Goal: Information Seeking & Learning: Get advice/opinions

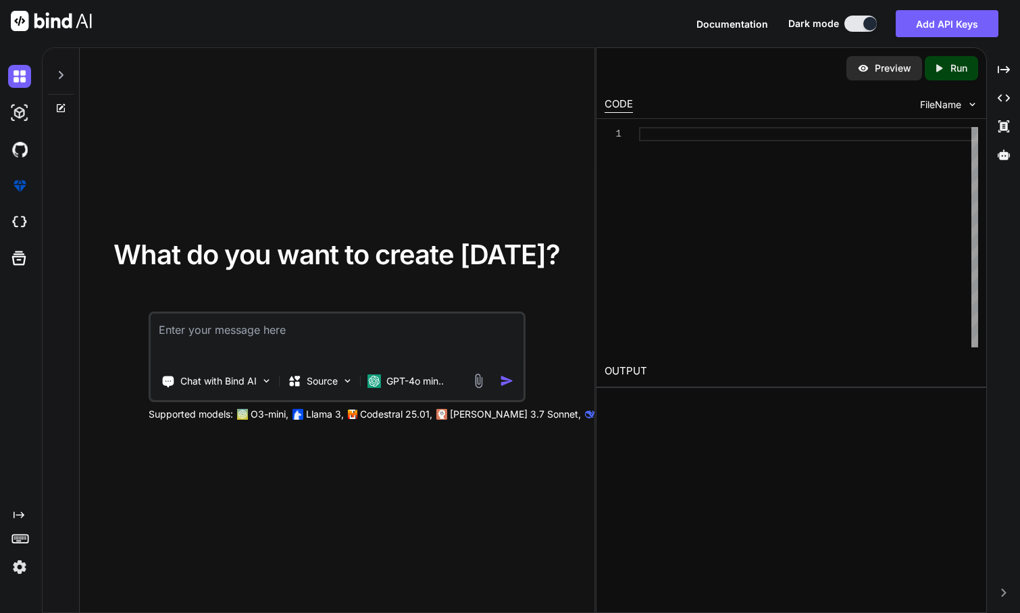
click at [261, 340] on textarea at bounding box center [337, 338] width 373 height 50
type textarea "매일 쇼츠를 보는 나에게 정신을 차리게 하는 앱을 만들어줘."
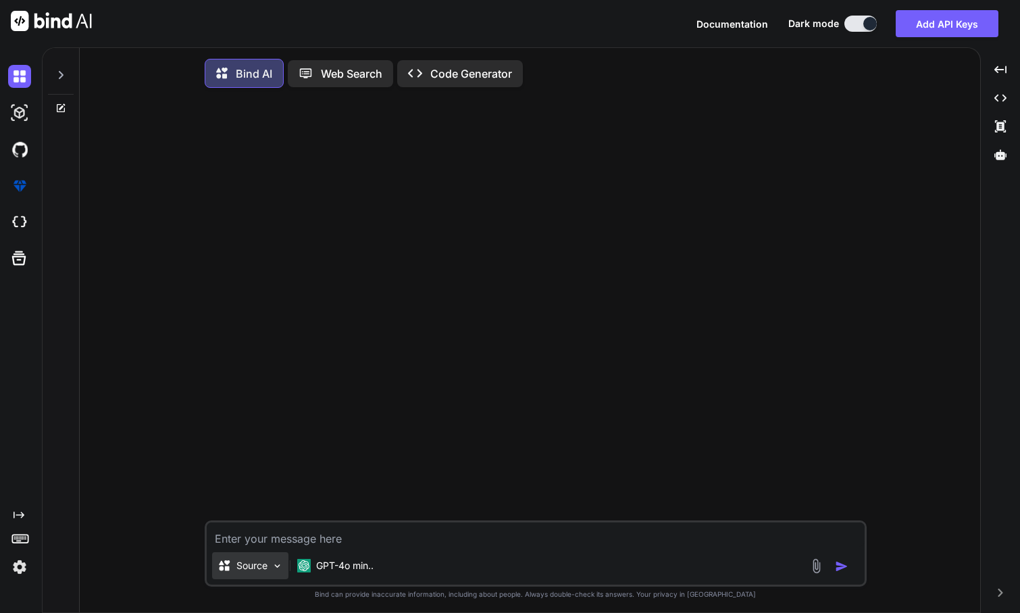
click at [269, 566] on div "Source" at bounding box center [250, 565] width 76 height 27
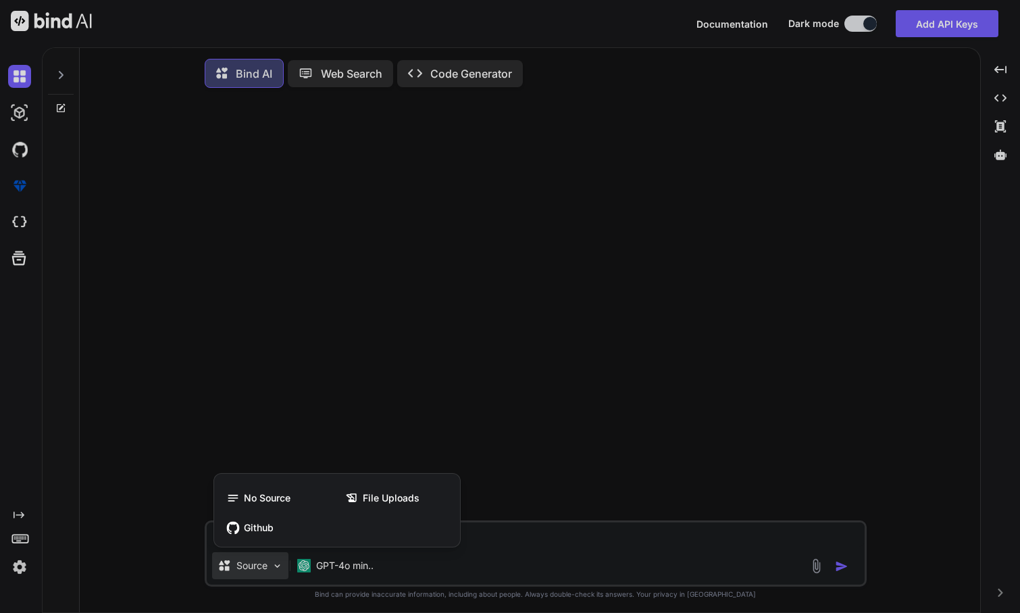
click at [363, 570] on div at bounding box center [510, 306] width 1020 height 613
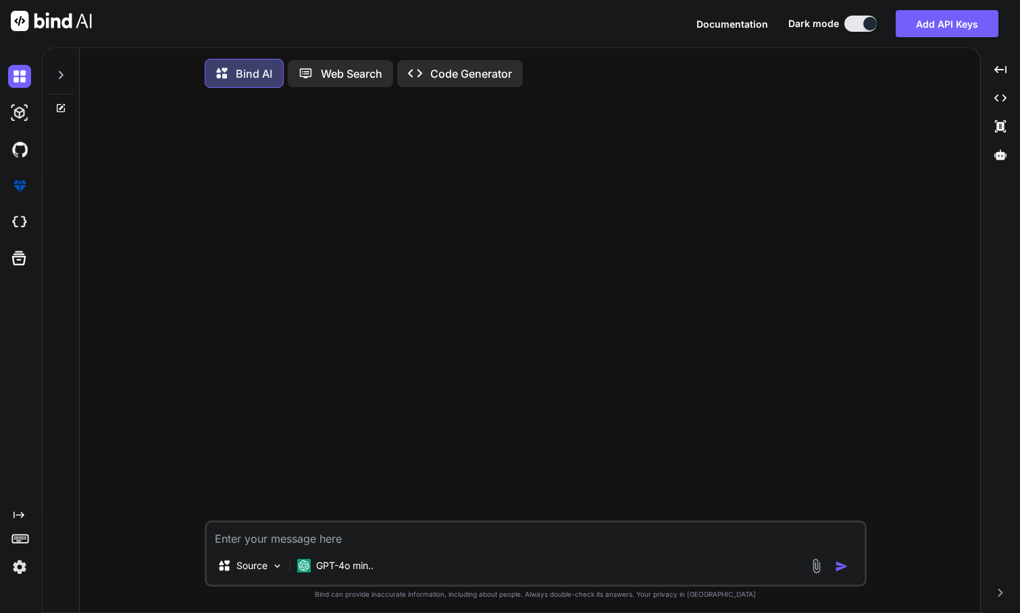
click at [381, 573] on div "Source GPT-4o min.." at bounding box center [536, 568] width 658 height 32
click at [364, 567] on p "GPT-4o min.." at bounding box center [344, 566] width 57 height 14
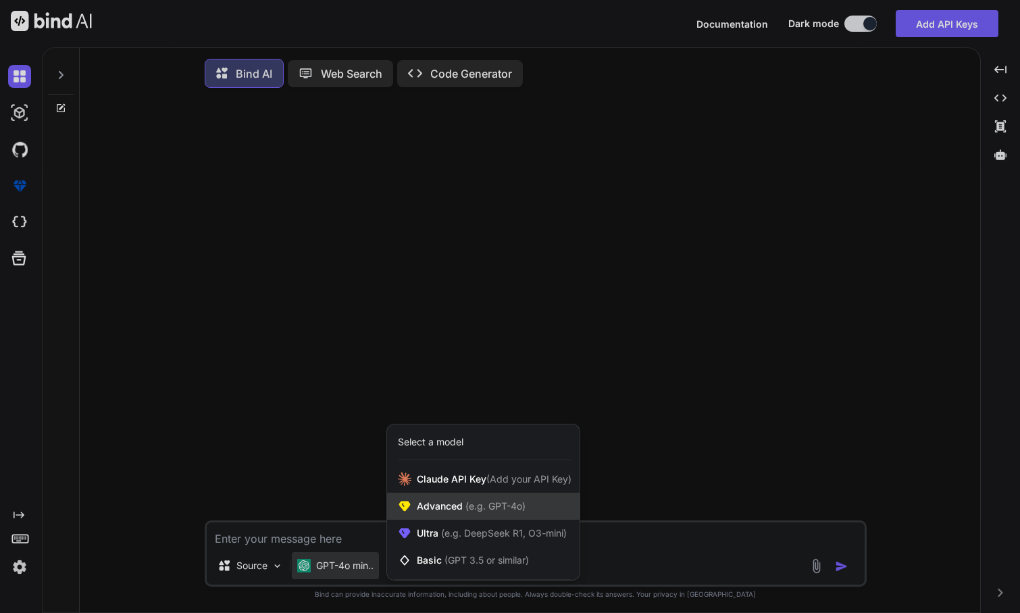
click at [487, 508] on span "(e.g. GPT-4o)" at bounding box center [494, 505] width 63 height 11
type textarea "x"
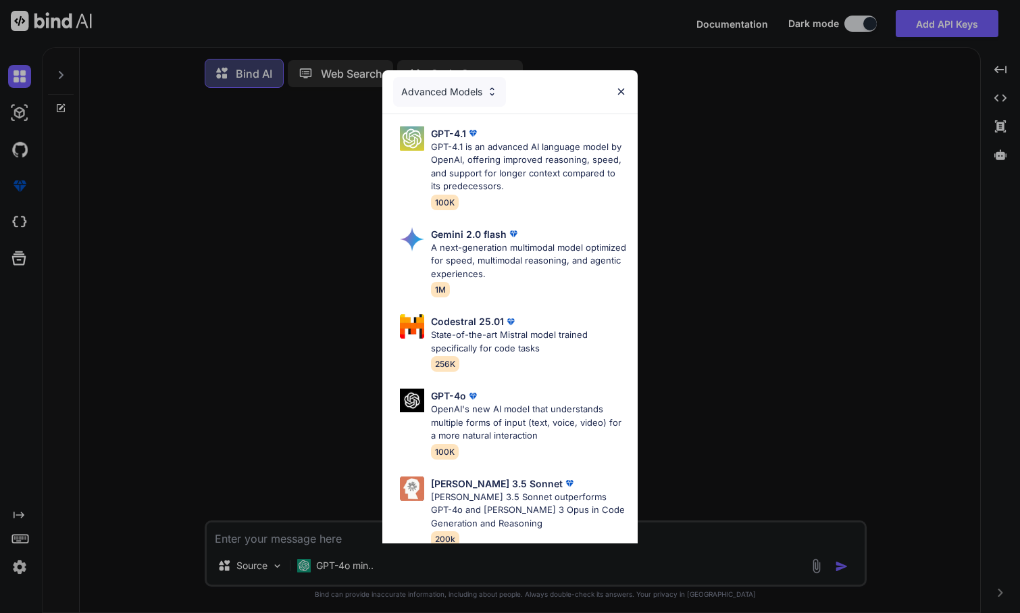
click at [344, 538] on div "Advanced Models GPT-4.1 GPT-4.1 is an advanced AI language model by OpenAI, off…" at bounding box center [510, 306] width 1020 height 613
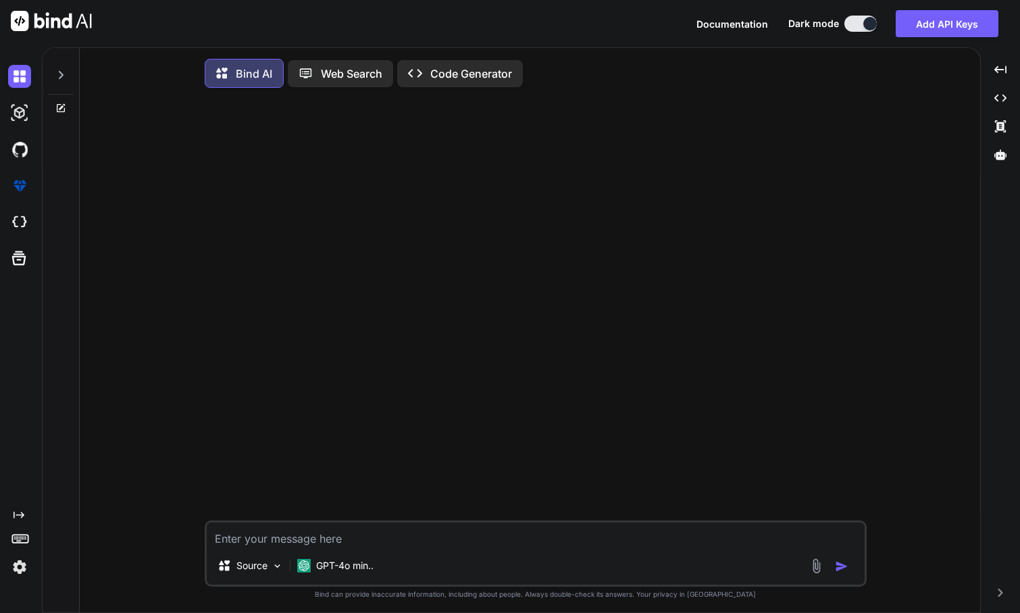
click at [344, 538] on textarea at bounding box center [536, 534] width 658 height 24
type textarea "ㅁ"
type textarea "x"
type textarea "매"
type textarea "x"
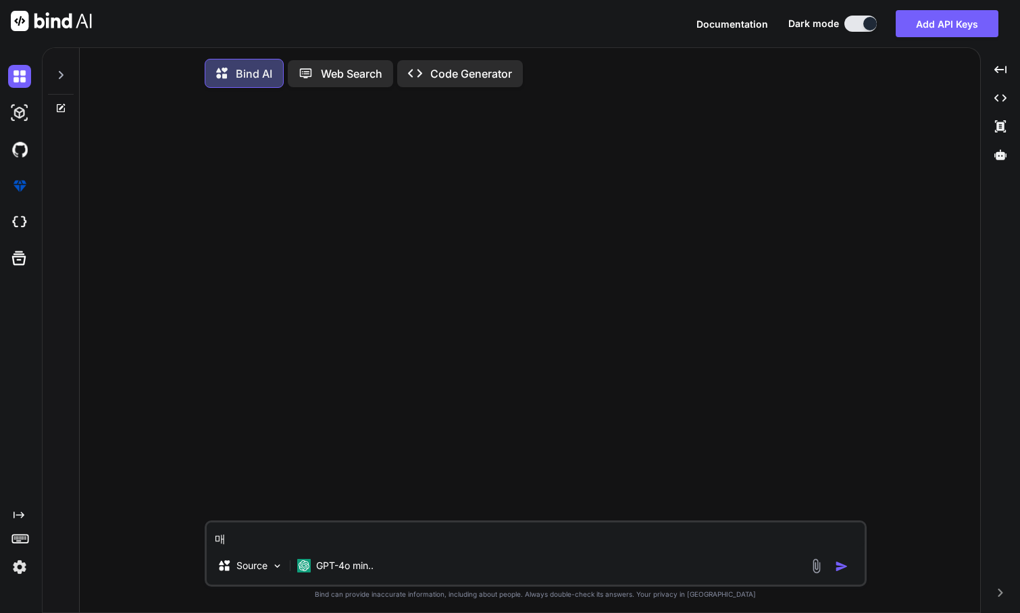
type textarea "맹"
type textarea "x"
type textarea "매이"
type textarea "x"
type textarea "매일"
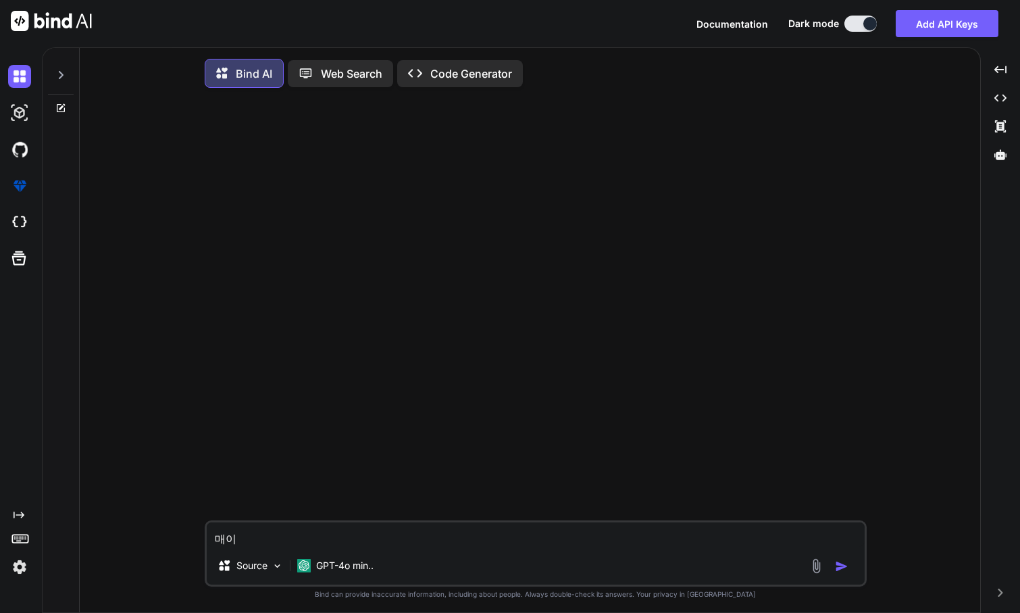
type textarea "x"
type textarea "매일"
type textarea "x"
type textarea "매일 ㅅ"
type textarea "x"
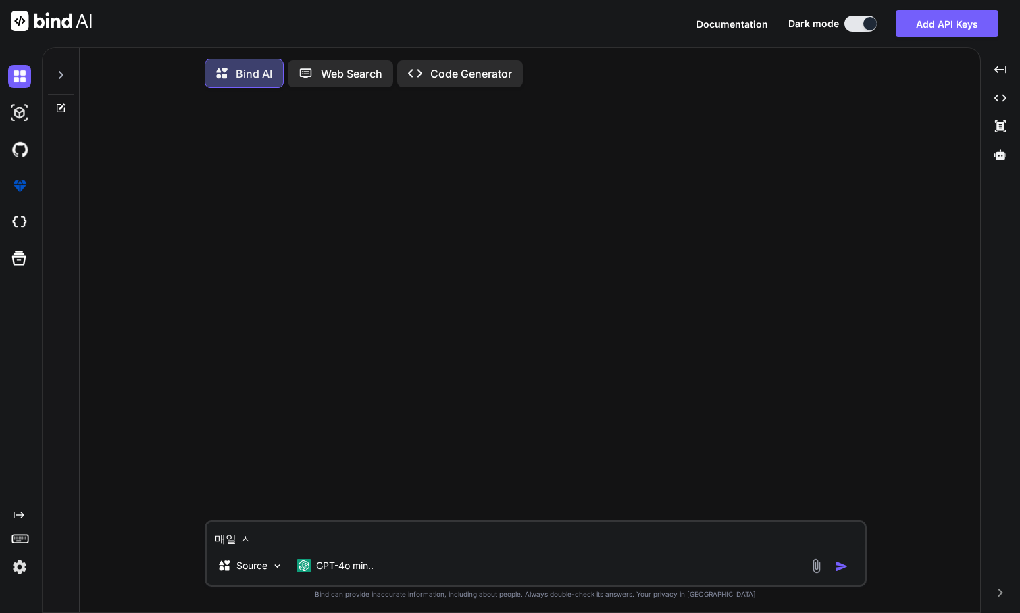
type textarea "매일 쇼"
type textarea "x"
type textarea "매일 숖"
type textarea "x"
type textarea "매일 쇼프"
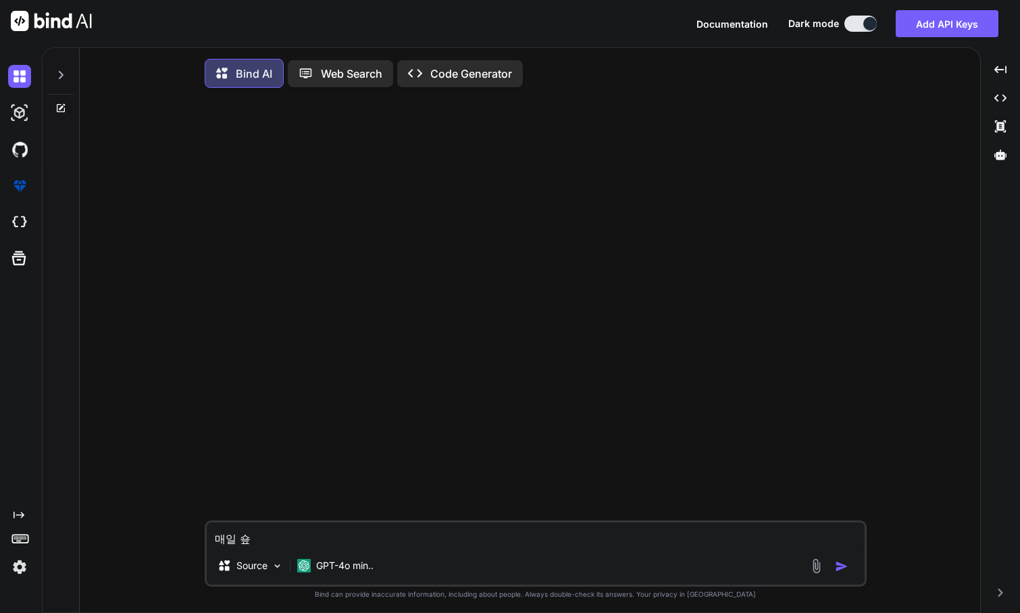
type textarea "x"
type textarea "매일 쇼플"
type textarea "x"
type textarea "매일 쇼프르"
type textarea "x"
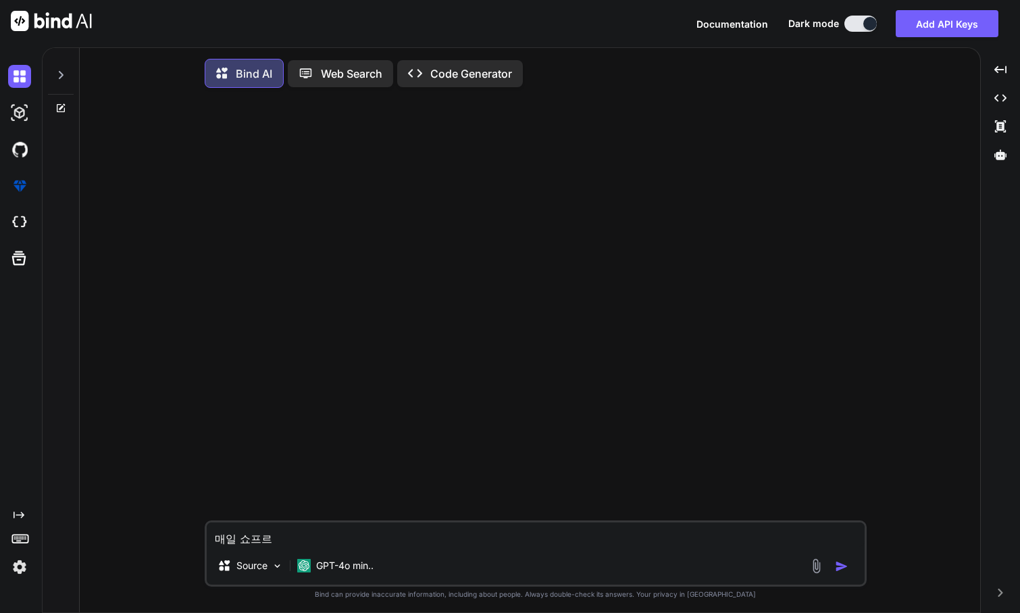
type textarea "매일 쇼프를"
type textarea "x"
type textarea "매일 쇼프르"
type textarea "x"
type textarea "매일 쇼프ㄹ"
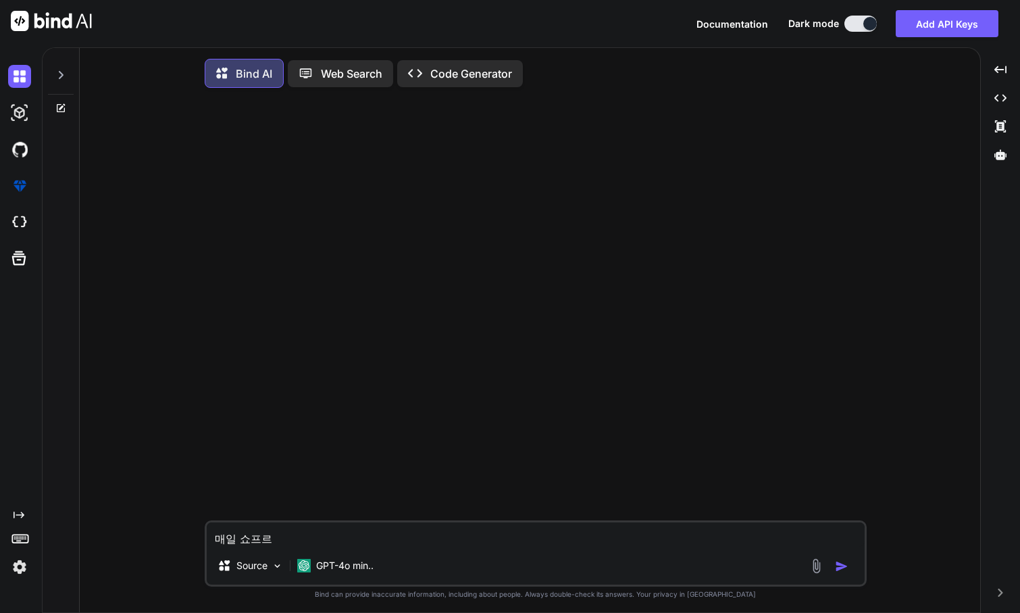
type textarea "x"
type textarea "매일 쇼프"
type textarea "x"
type textarea "매일 쇼"
type textarea "x"
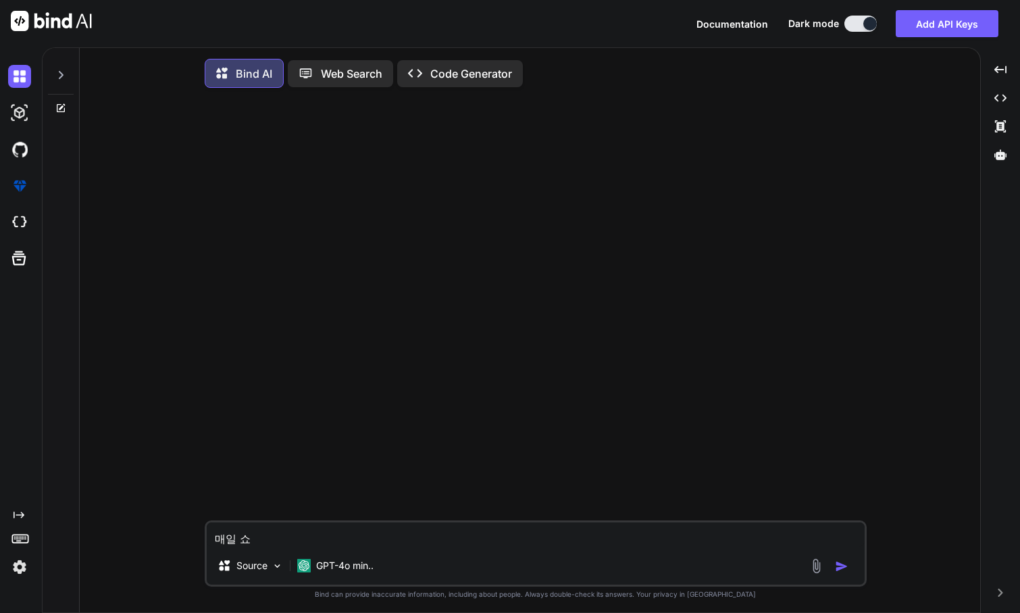
type textarea "매일 쇼ㅊ"
type textarea "x"
type textarea "매일 쇼츠"
type textarea "x"
type textarea "매일 쇼츨"
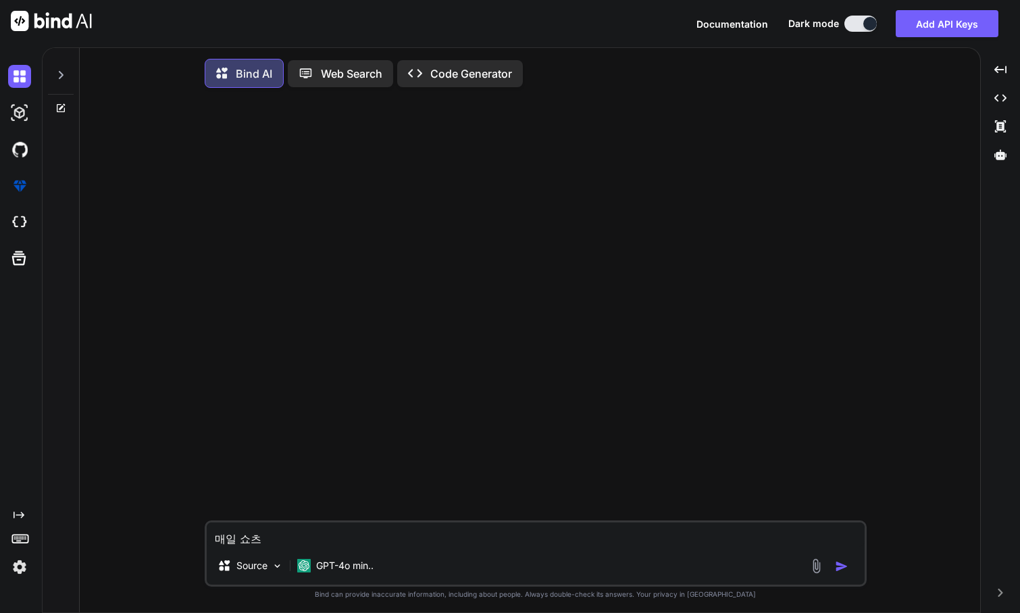
type textarea "x"
type textarea "매일 쇼츠르"
type textarea "x"
type textarea "매일 쇼츠를"
type textarea "x"
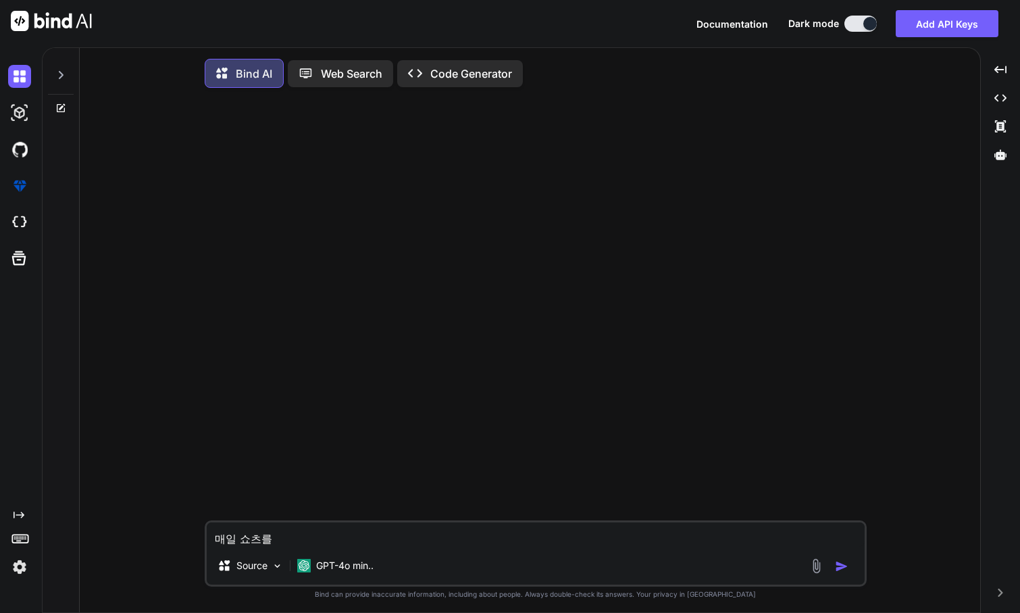
type textarea "매일 쇼츠를"
type textarea "x"
type textarea "매일 쇼츠를 ㅂ"
type textarea "x"
type textarea "매일 쇼츠를 보"
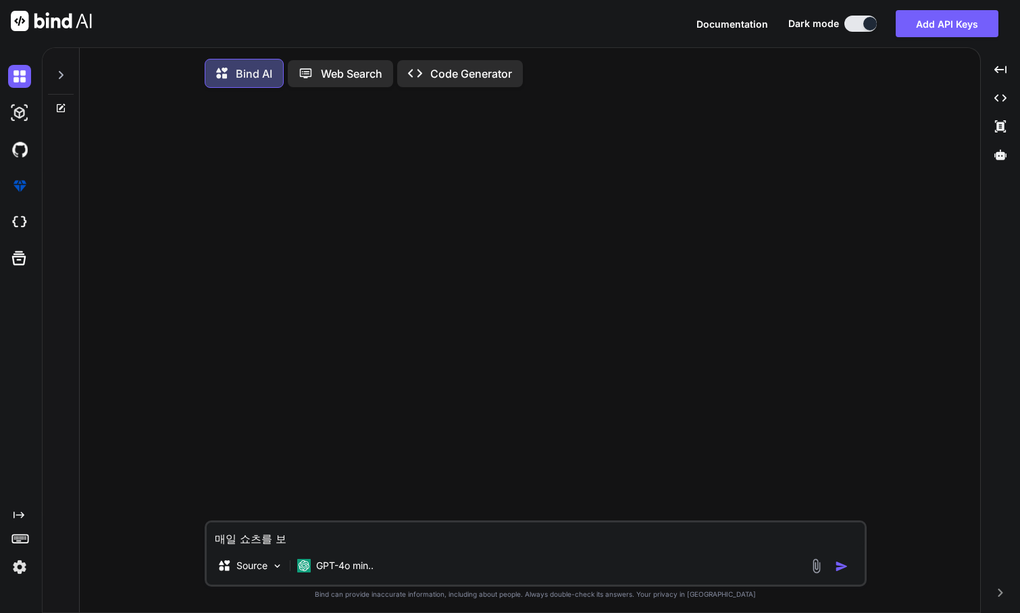
type textarea "x"
type textarea "매일 쇼츠를 본"
type textarea "x"
type textarea "매일 쇼츠를 보느"
type textarea "x"
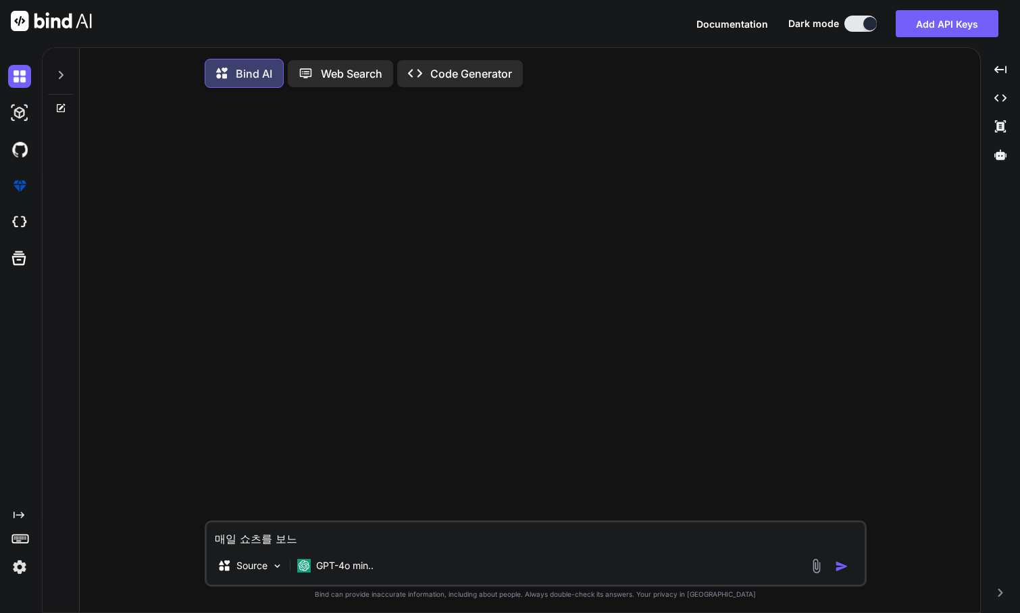
type textarea "매일 쇼츠를 보는"
type textarea "x"
type textarea "매일 쇼츠를 보는"
type textarea "x"
type textarea "매일 쇼츠를 보는 ㄴ"
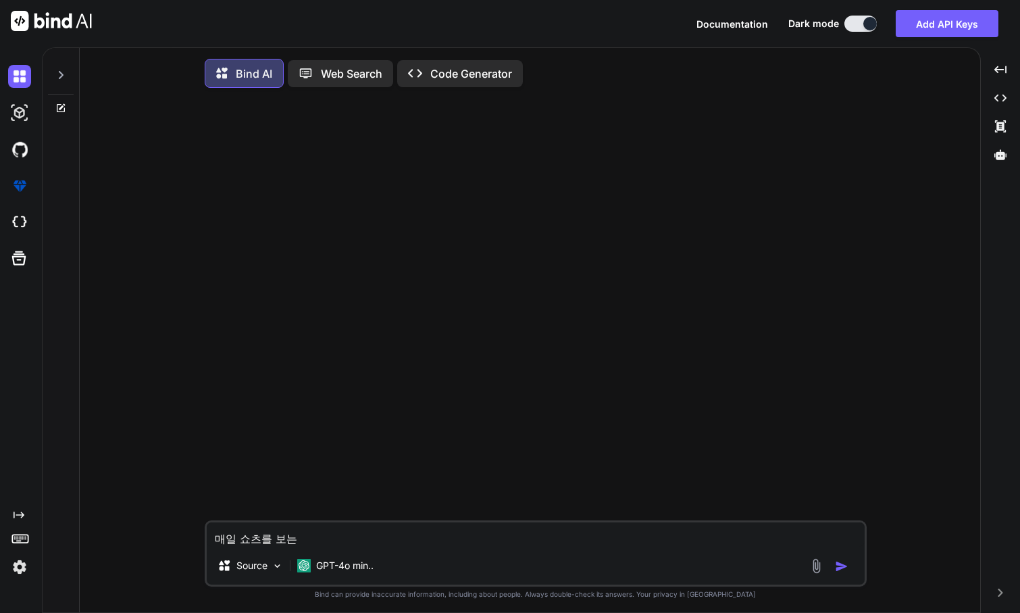
type textarea "x"
type textarea "매일 쇼츠를 보는 나"
type textarea "x"
type textarea "매일 쇼츠를 보는 낭"
type textarea "x"
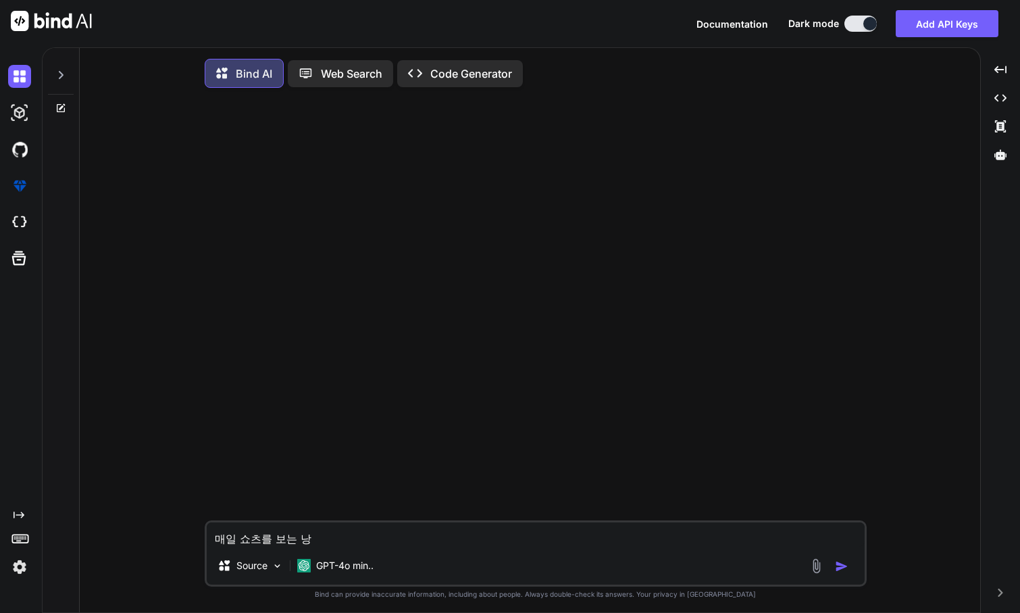
type textarea "매일 쇼츠를 보는 나에"
type textarea "x"
type textarea "매일 쇼츠를 보는 나엑"
type textarea "x"
type textarea "매일 쇼츠를 보는 나에게"
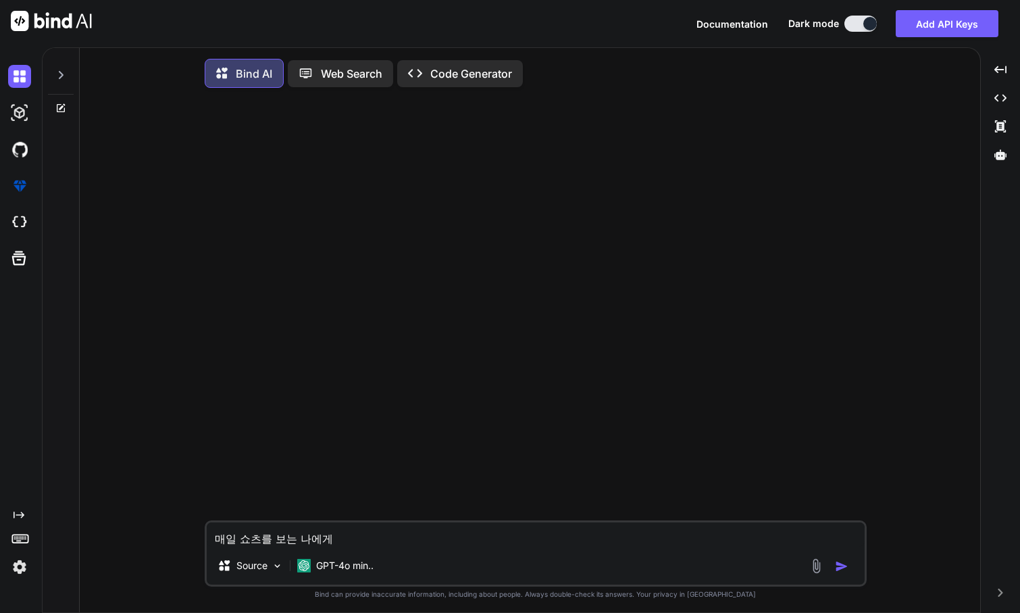
type textarea "x"
type textarea "매일 쇼츠를 보는 나에게"
type textarea "x"
type textarea "매일 쇼츠를 보는 나에게 ㅈ"
type textarea "x"
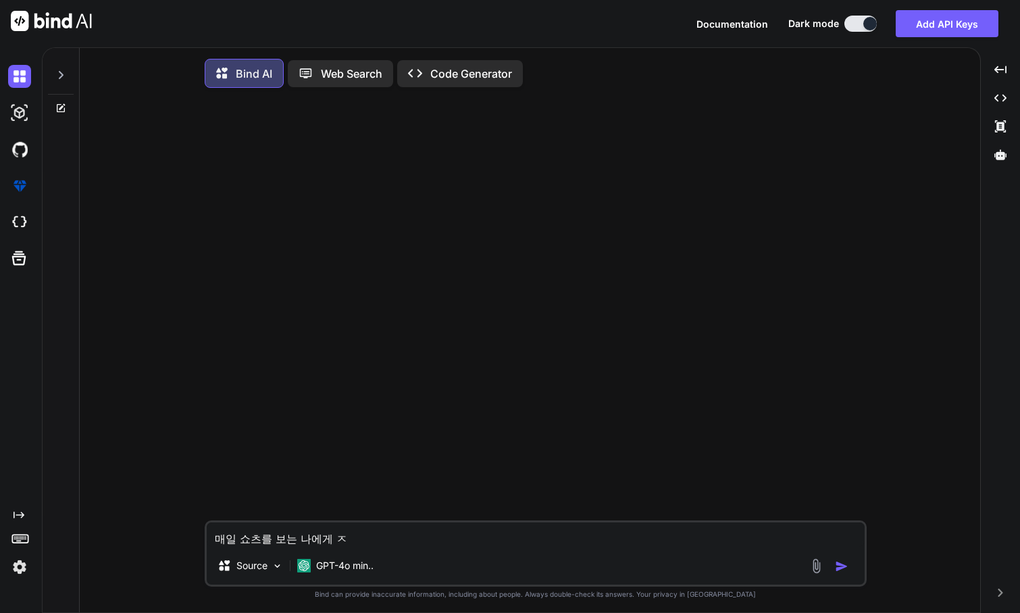
type textarea "매일 쇼츠를 보는 나에게 저"
type textarea "x"
type textarea "매일 쇼츠를 보는 나에게 정"
type textarea "x"
type textarea "매일 쇼츠를 보는 나에게 정ㅅ"
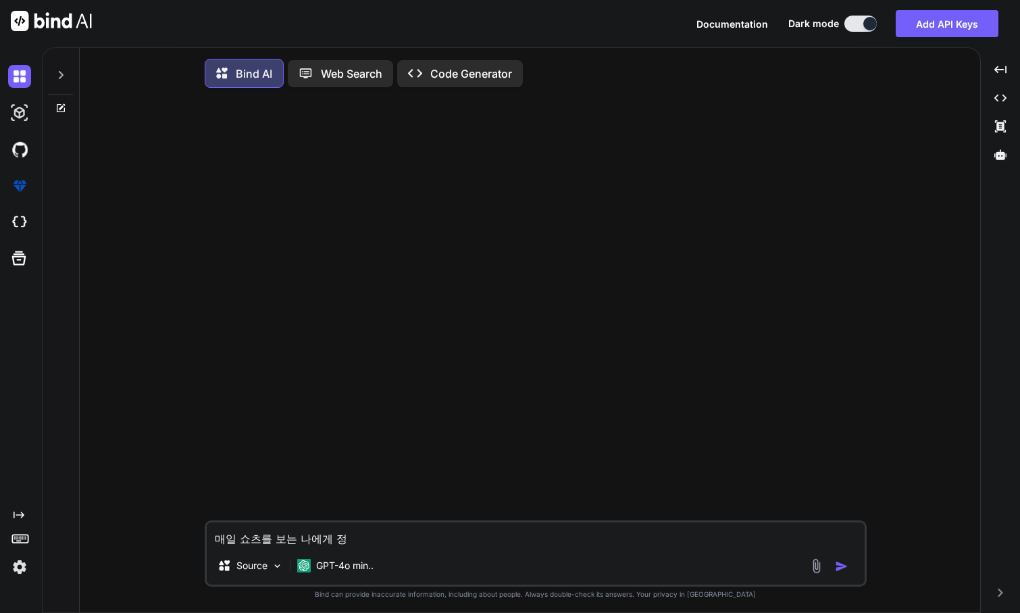
type textarea "x"
type textarea "매일 쇼츠를 보는 나에게 정시"
type textarea "x"
type textarea "매일 쇼츠를 보는 나에게 정신"
type textarea "x"
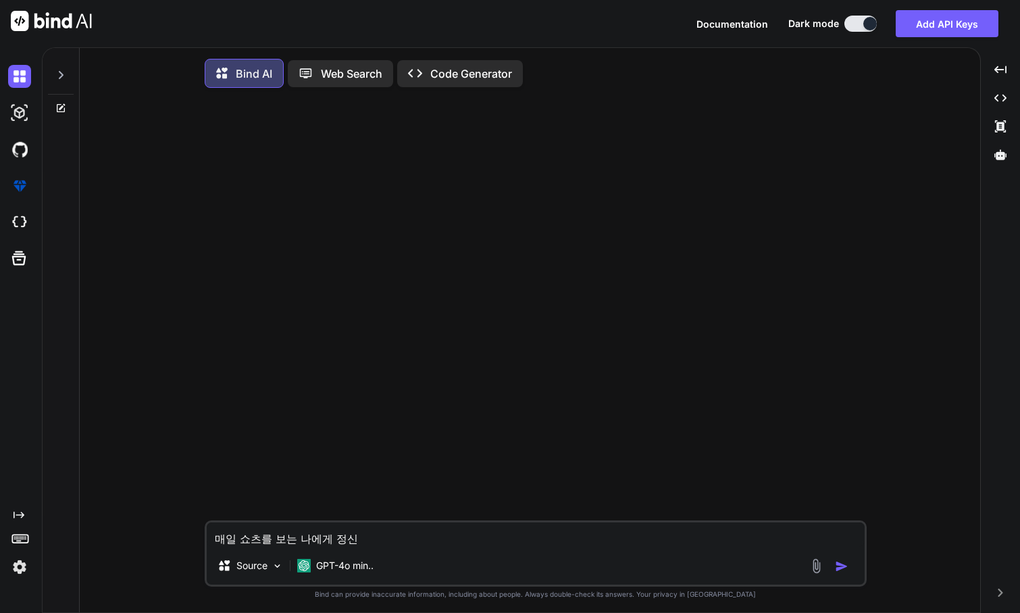
type textarea "매일 쇼츠를 보는 나에게 정신ㅊ"
type textarea "x"
type textarea "매일 쇼츠를 보는 나에게 정신차"
type textarea "x"
type textarea "매일 쇼츠를 보는 나에게 정신찰"
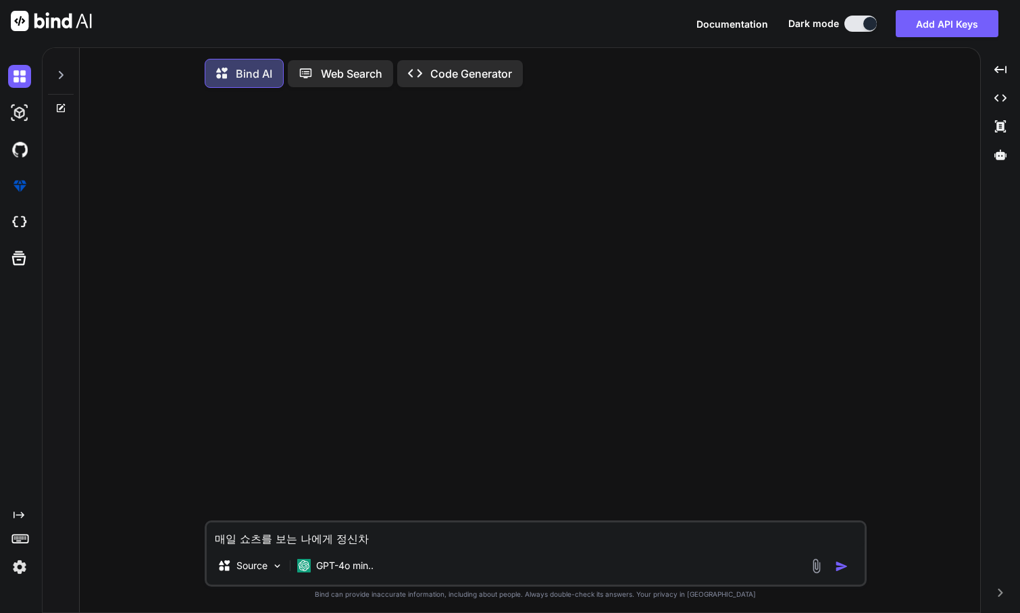
type textarea "x"
type textarea "매일 쇼츠를 보는 나에게 정신차리"
type textarea "x"
type textarea "매일 쇼츠를 보는 나에게 정신[PERSON_NAME]"
type textarea "x"
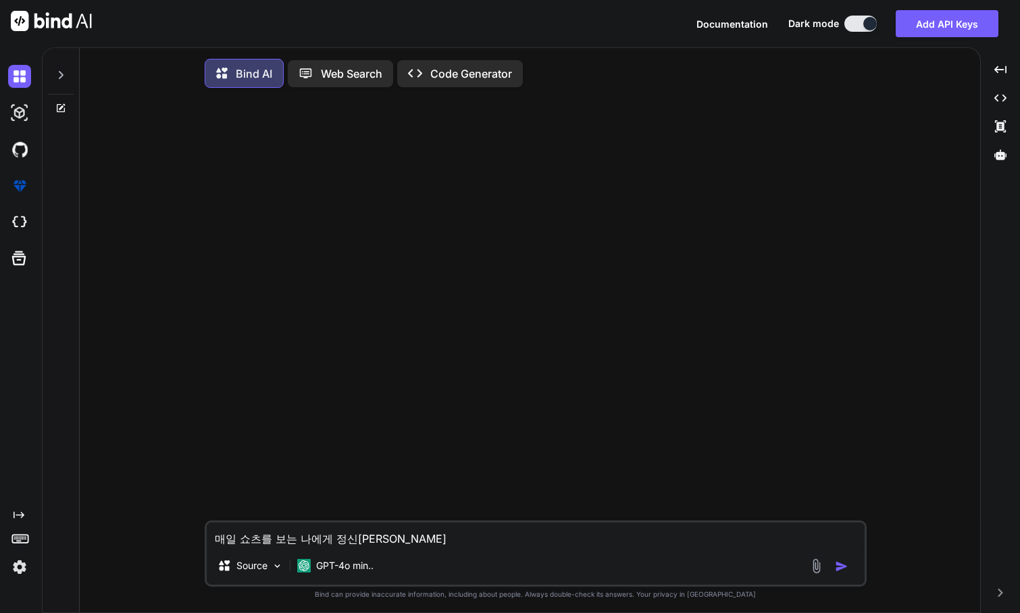
type textarea "매일 쇼츠를 보는 나에게 정신차리고"
type textarea "x"
type textarea "매일 쇼츠를 보는 나에게 정신차리고"
type textarea "x"
type textarea "매일 쇼츠를 보는 나에게 정신차리고 ㄱ"
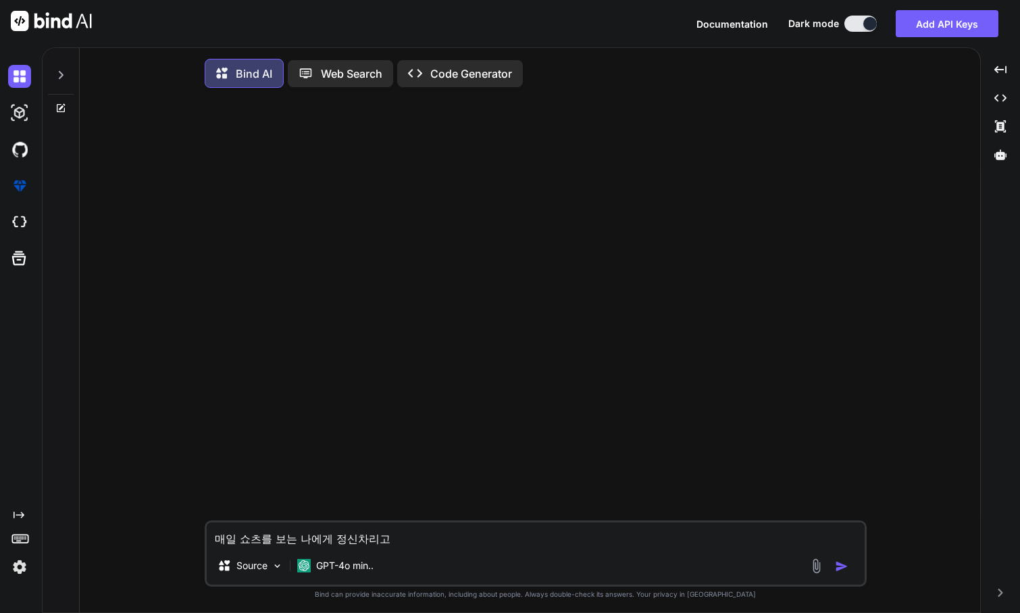
type textarea "x"
type textarea "매일 쇼츠를 보는 나에게 정신차리고 그"
type textarea "x"
type textarea "매일 쇼츠를 보는 나에게 정신차리고 금"
type textarea "x"
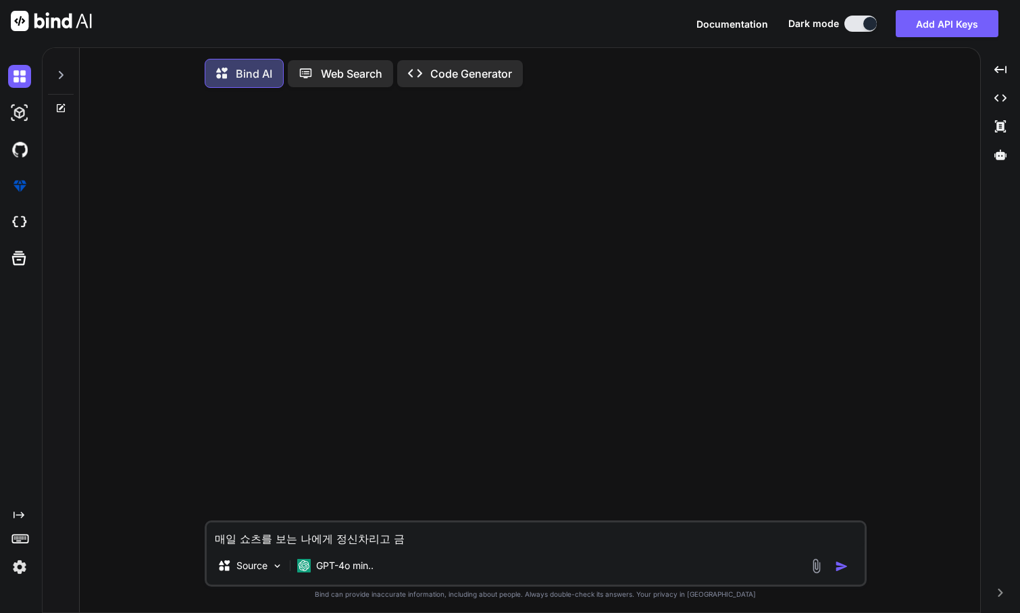
type textarea "매일 쇼츠를 보는 나에게 정신차리고 그마"
type textarea "x"
type textarea "매일 쇼츠를 보는 나에게 정신차리고 그만"
type textarea "x"
type textarea "매일 쇼츠를 보는 나에게 정신차리고 그만ㅂ"
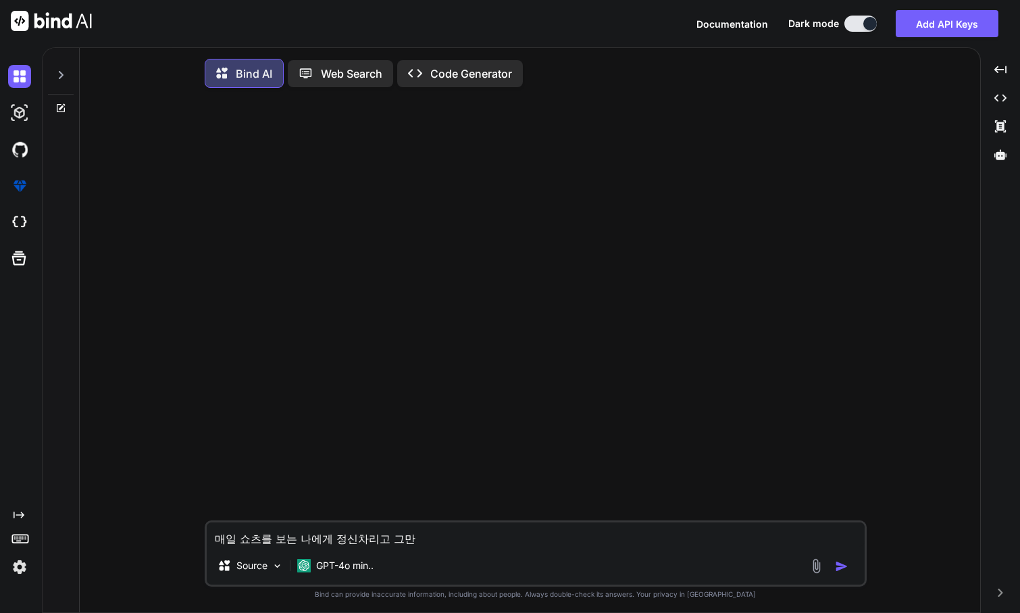
type textarea "x"
type textarea "매일 쇼츠를 보는 나에게 정신차리고 그만보"
type textarea "x"
type textarea "매일 쇼츠를 보는 나에게 정신차리고 그만복"
type textarea "x"
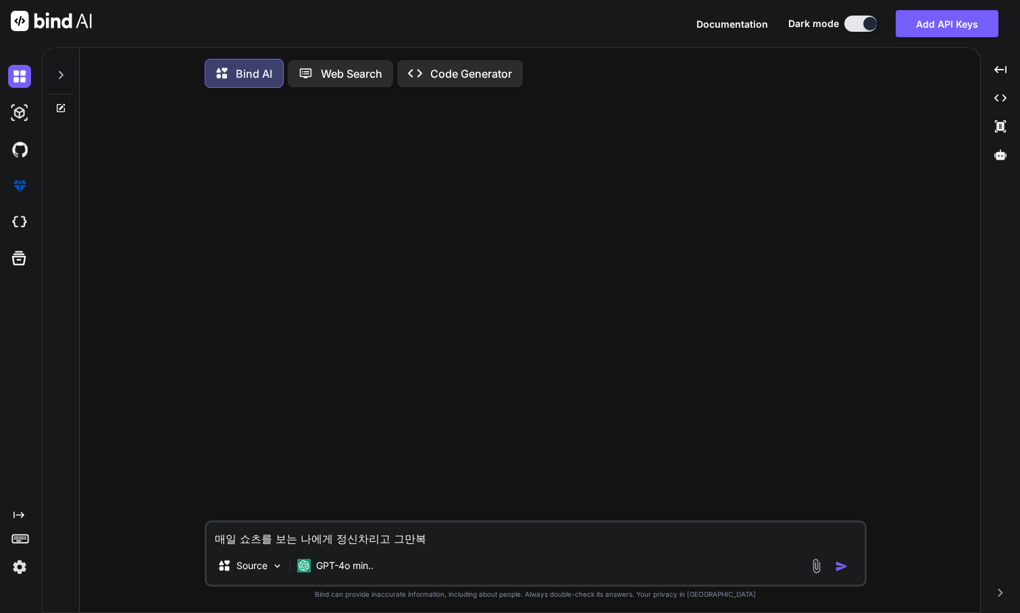
type textarea "매일 쇼츠를 보는 나에게 정신차리고 그만보게"
type textarea "x"
type textarea "매일 쇼츠를 보는 나에게 정신차리고 그만보게"
type textarea "x"
type textarea "매일 쇼츠를 보는 나에게 정신차리고 그만보게 ㅎ"
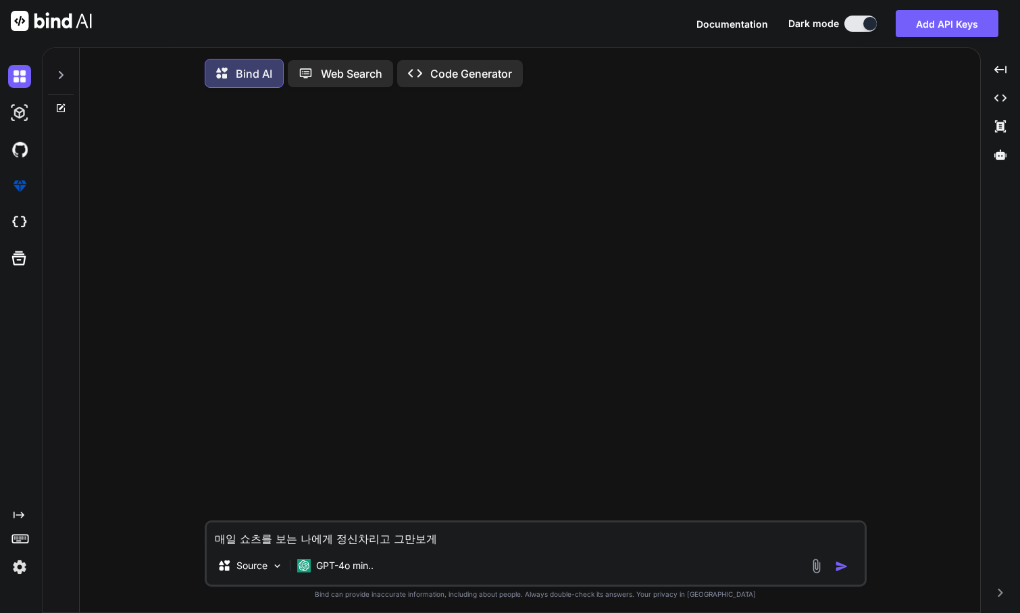
type textarea "x"
type textarea "매일 쇼츠를 보는 나에게 정신차리고 그만보게 하"
type textarea "x"
type textarea "매일 쇼츠를 보는 나에게 정신차리고 그만보게 할"
type textarea "x"
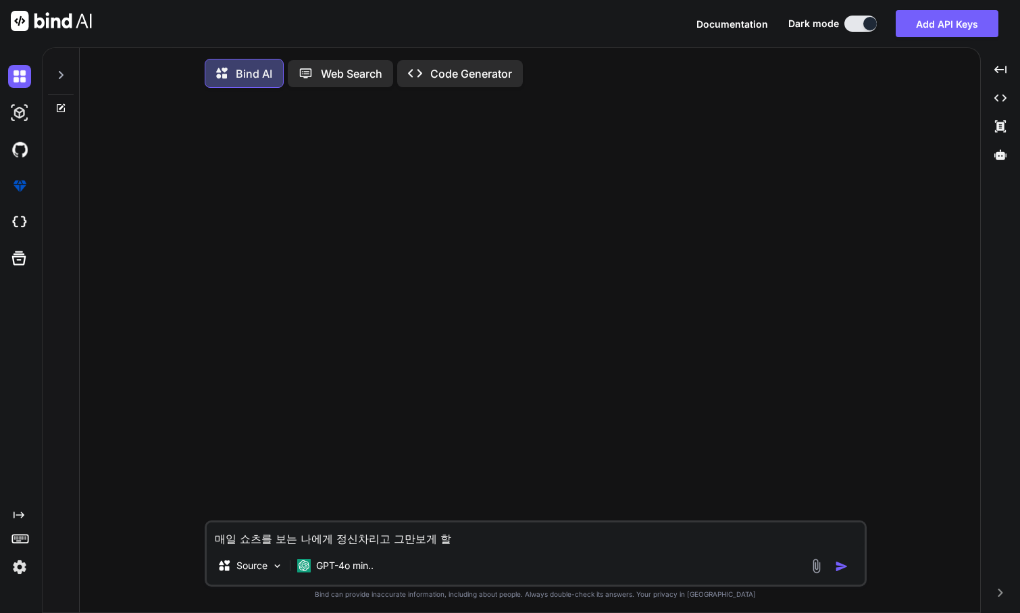
type textarea "매일 쇼츠를 보는 나에게 정신차리고 그만보게 할"
type textarea "x"
type textarea "매일 쇼츠를 보는 나에게 정신차리고 그만보게 할 ㅅ"
type textarea "x"
type textarea "매일 쇼츠를 보는 나에게 정신차리고 그만보게 할 수"
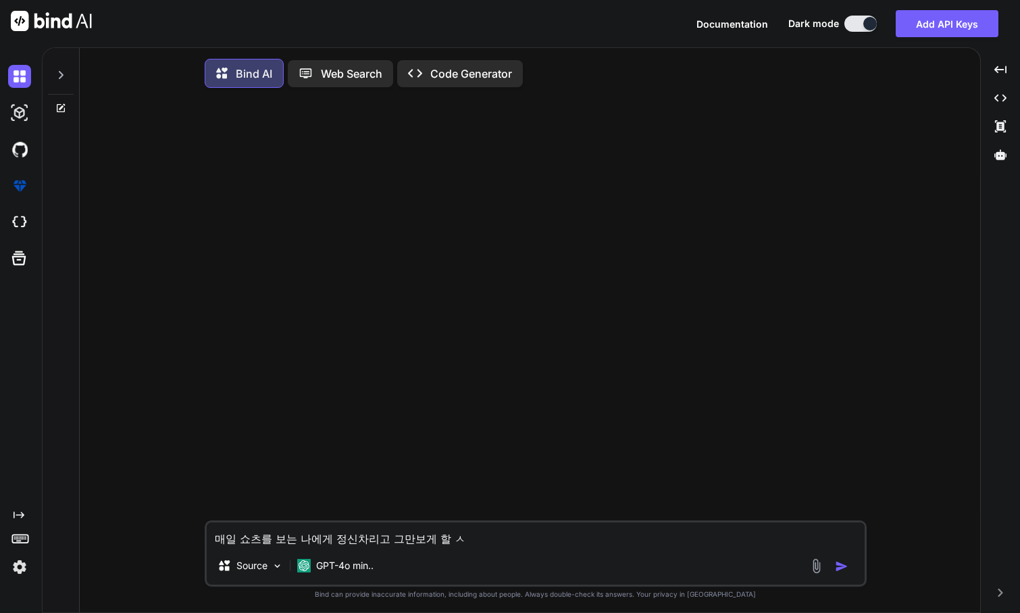
type textarea "x"
type textarea "매일 쇼츠를 보는 나에게 정신차리고 그만보게 할 수"
type textarea "x"
type textarea "매일 쇼츠를 보는 나에게 정신차리고 그만보게 할 수 ㅇ"
type textarea "x"
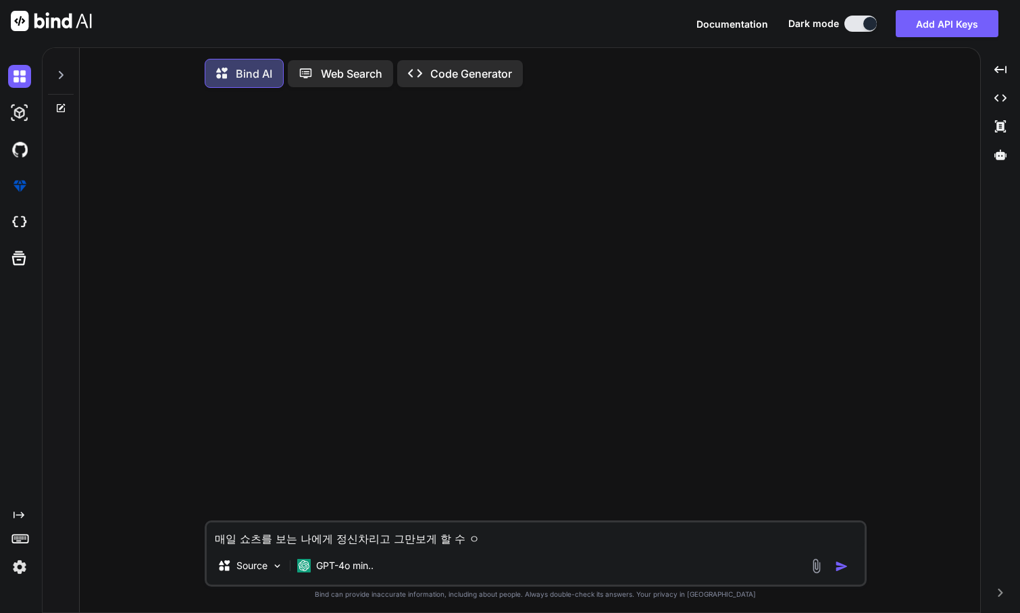
type textarea "매일 쇼츠를 보는 나에게 정신차리고 그만보게 할 수 이"
type textarea "x"
type textarea "매일 쇼츠를 보는 나에게 정신차리고 그만보게 할 수 있"
type textarea "x"
type textarea "매일 쇼츠를 보는 나에게 정신차리고 그만보게 할 수 있ㄴ"
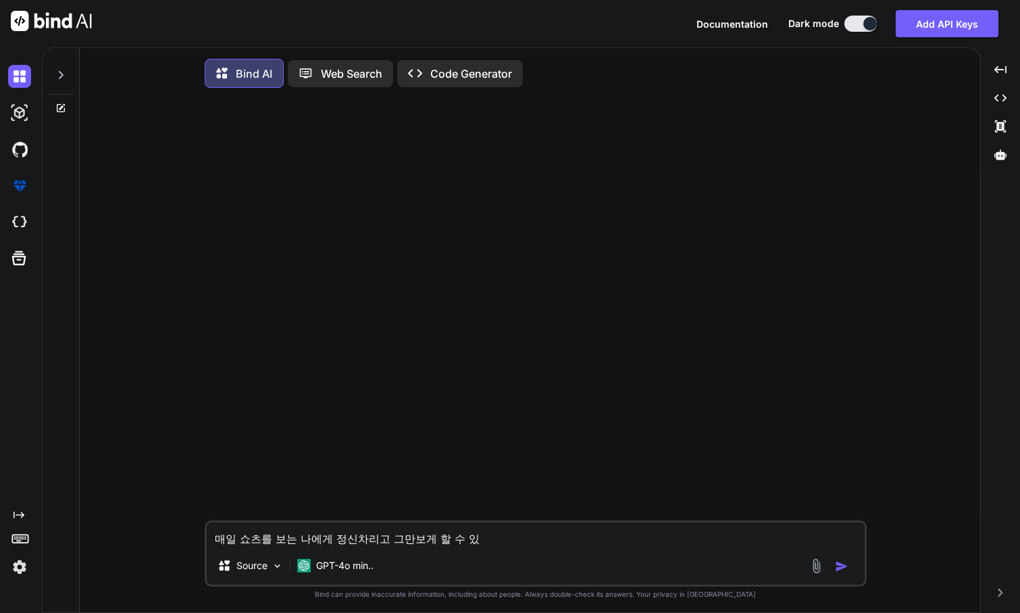
type textarea "x"
type textarea "매일 쇼츠를 보는 나에게 정신차리고 그만보게 할 수 있느"
type textarea "x"
type textarea "매일 쇼츠를 보는 나에게 정신차리고 그만보게 할 수 있는"
type textarea "x"
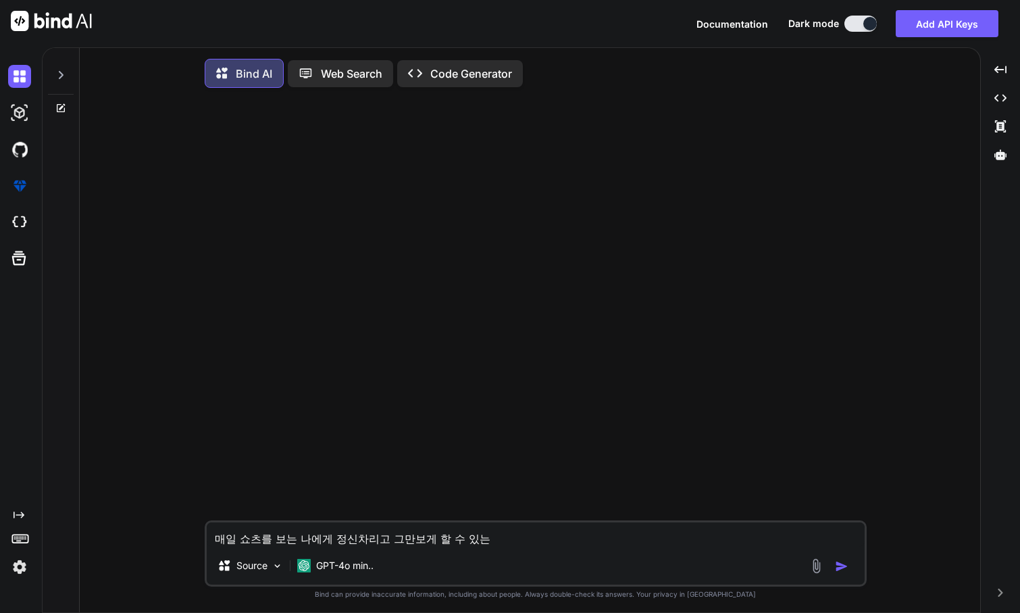
type textarea "매일 쇼츠를 보는 나에게 정신차리고 그만보게 할 수 있는"
type textarea "x"
type textarea "매일 쇼츠를 보는 나에게 정신차리고 그만보게 할 수 있는 ㅂ"
type textarea "x"
type textarea "매일 쇼츠를 보는 나에게 정신차리고 그만보게 할 수 있는 ㅂㅇ"
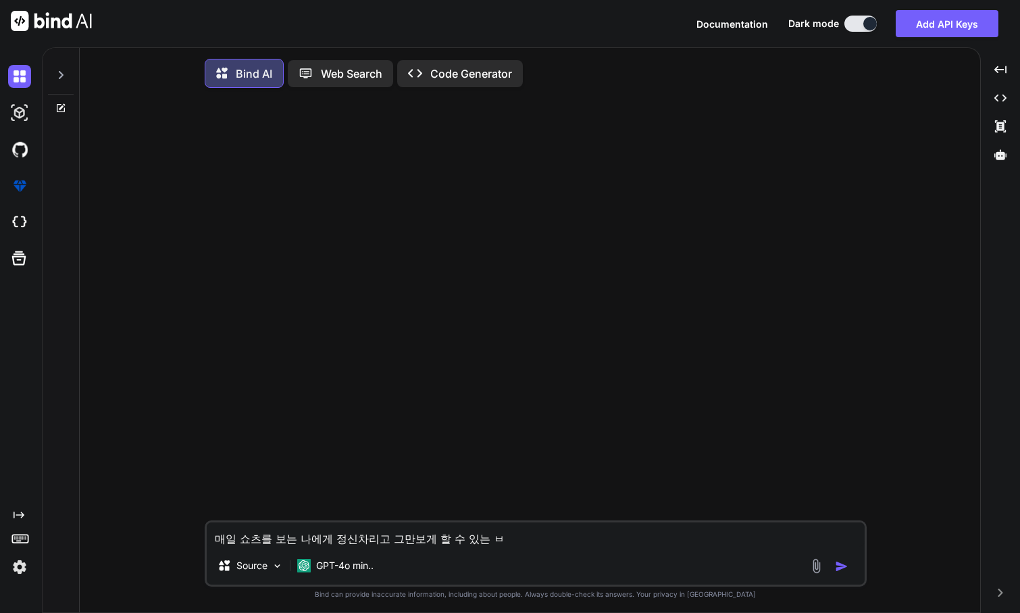
type textarea "x"
type textarea "매일 쇼츠를 보는 나에게 정신차리고 그만보게 할 수 있는 ㅂ"
type textarea "x"
type textarea "매일 쇼츠를 보는 나에게 정신차리고 그만보게 할 수 있는"
type textarea "x"
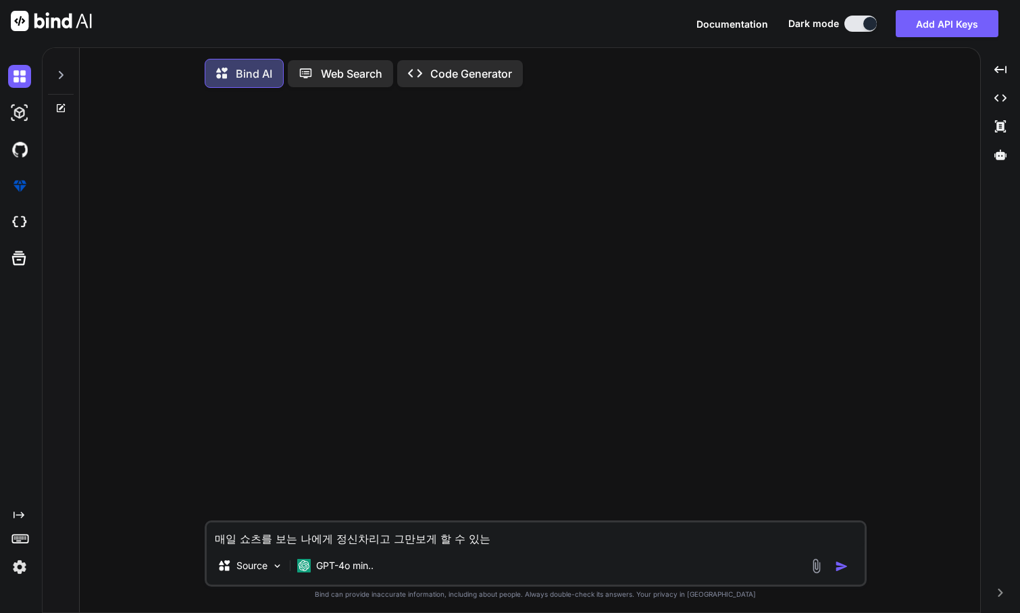
type textarea "매일 쇼츠를 보는 나에게 정신차리고 그만보게 할 수 있는 ㅂ"
type textarea "x"
type textarea "매일 쇼츠를 보는 나에게 정신차리고 그만보게 할 수 있는 바"
type textarea "x"
type textarea "매일 쇼츠를 보는 나에게 정신차리고 그만보게 할 수 있는 방"
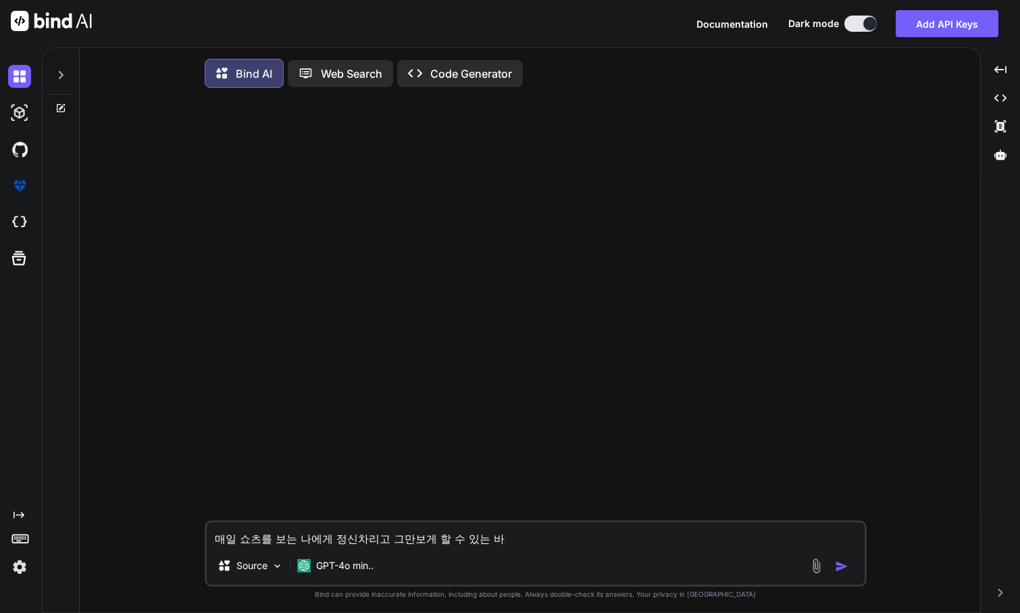
type textarea "x"
type textarea "매일 쇼츠를 보는 나에게 정신차리고 그만보게 할 수 있는 방ㅂ"
type textarea "x"
type textarea "매일 쇼츠를 보는 나에게 정신차리고 그만보게 할 수 있는 방버"
type textarea "x"
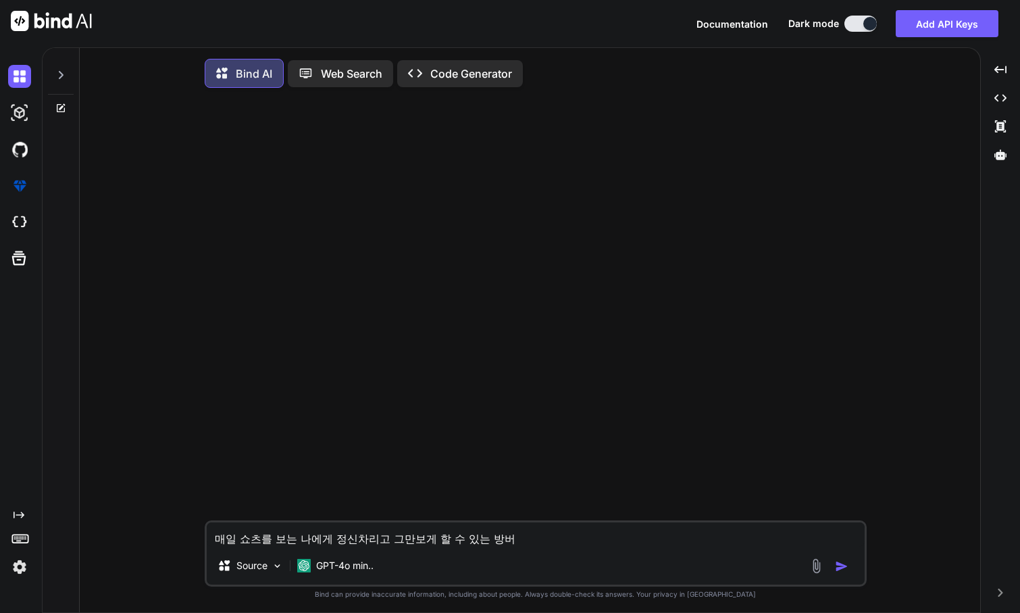
type textarea "매일 쇼츠를 보는 나에게 정신차리고 그만보게 할 수 있는 방법"
type textarea "x"
type textarea "매일 쇼츠를 보는 나에게 정신차리고 그만보게 할 수 있는 방법ㅇ"
type textarea "x"
type textarea "매일 쇼츠를 보는 나에게 정신차리고 그만보게 할 수 있는 방법으"
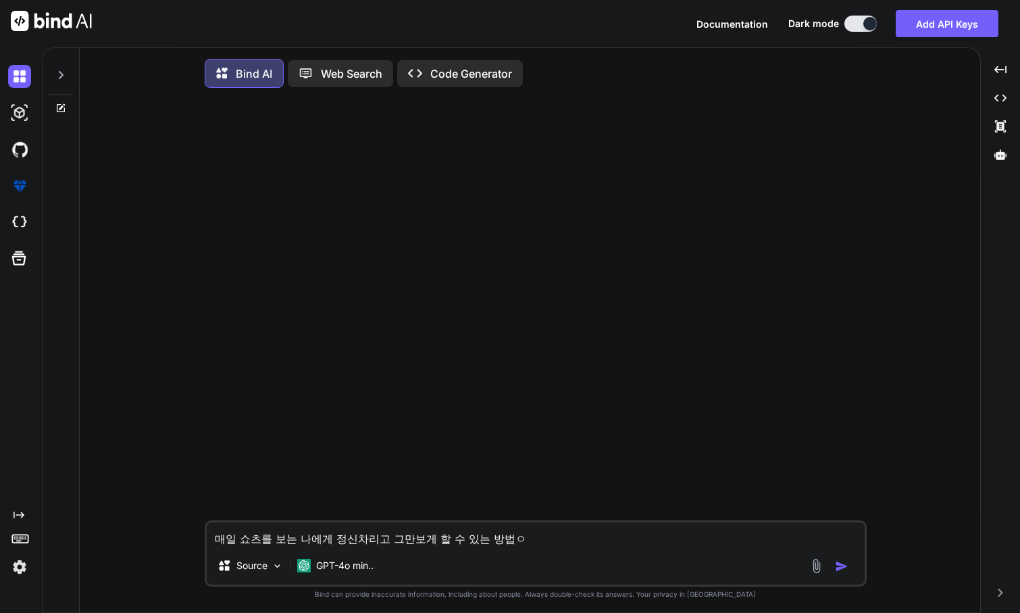
type textarea "x"
type textarea "매일 쇼츠를 보는 나에게 정신차리고 그만보게 할 수 있는 방법을"
type textarea "x"
type textarea "매일 쇼츠를 보는 나에게 정신차리고 그만보게 할 수 있는 방법을"
type textarea "x"
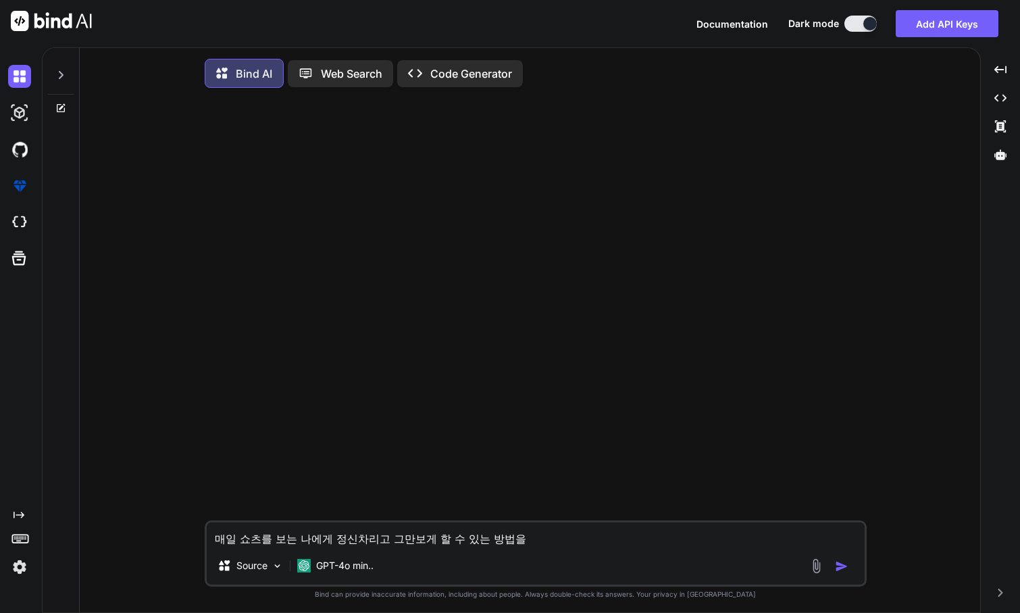
type textarea "매일 쇼츠를 보는 나에게 정신차리고 그만보게 할 수 있는 방법을 ㅇ"
type textarea "x"
type textarea "매일 쇼츠를 보는 나에게 정신차리고 그만보게 할 수 있는 방법을 아"
type textarea "x"
type textarea "매일 쇼츠를 보는 나에게 정신차리고 그만보게 할 수 있는 방법을 알"
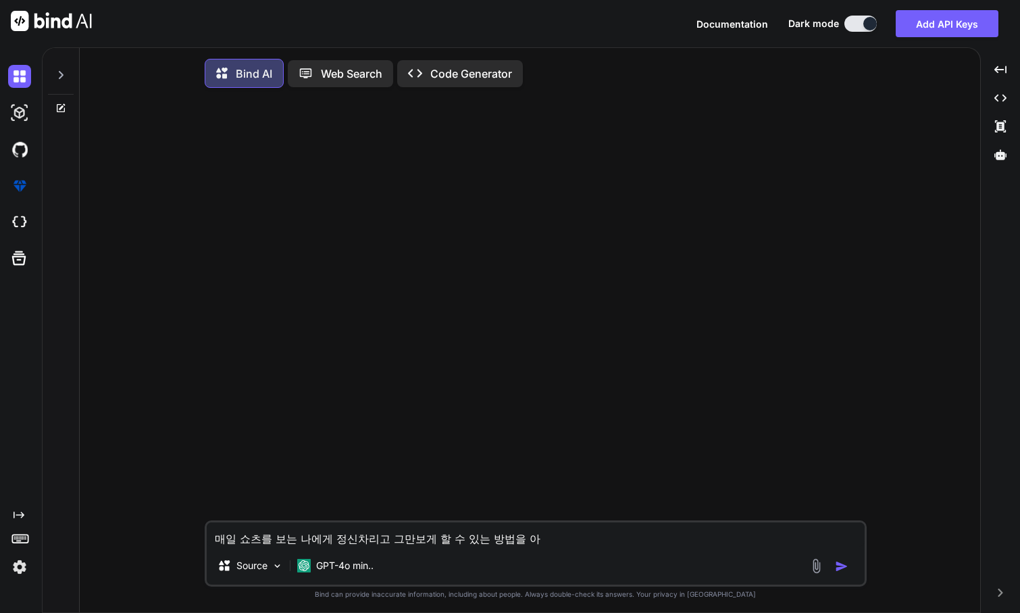
type textarea "x"
type textarea "매일 쇼츠를 보는 나에게 정신차리고 그만보게 할 수 있는 방법을 알ㄹ"
type textarea "x"
type textarea "매일 쇼츠를 보는 나에게 정신차리고 그만보게 할 수 있는 방법을 알려"
type textarea "x"
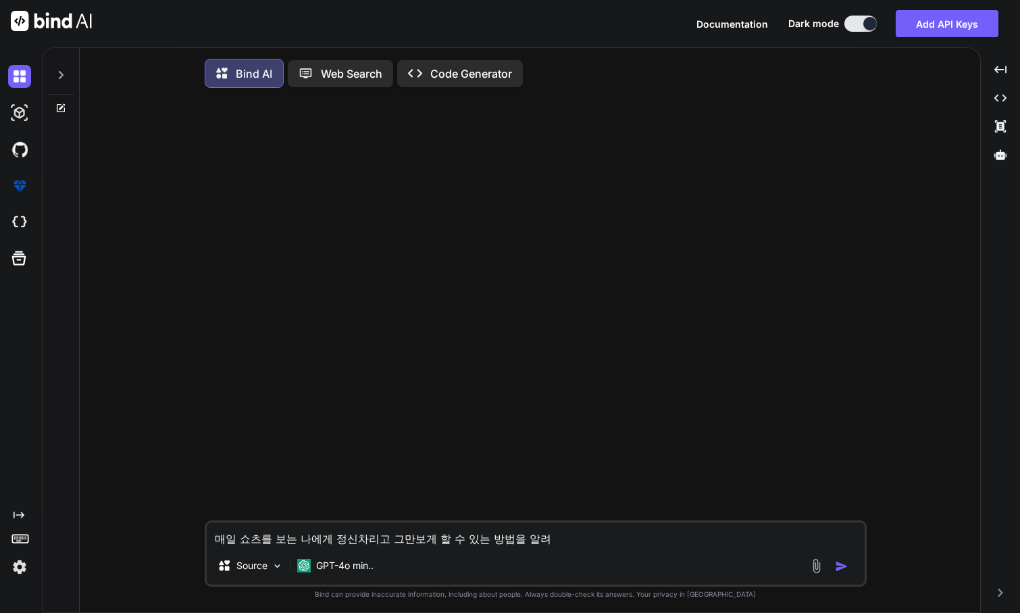
type textarea "매일 쇼츠를 보는 나에게 정신차리고 그만보게 할 수 있는 방법을 알렺"
type textarea "x"
type textarea "매일 쇼츠를 보는 나에게 정신차리고 그만보게 할 수 있는 방법을 알려주"
type textarea "x"
type textarea "매일 쇼츠를 보는 나에게 정신차리고 그만보게 할 수 있는 방법을 알려준"
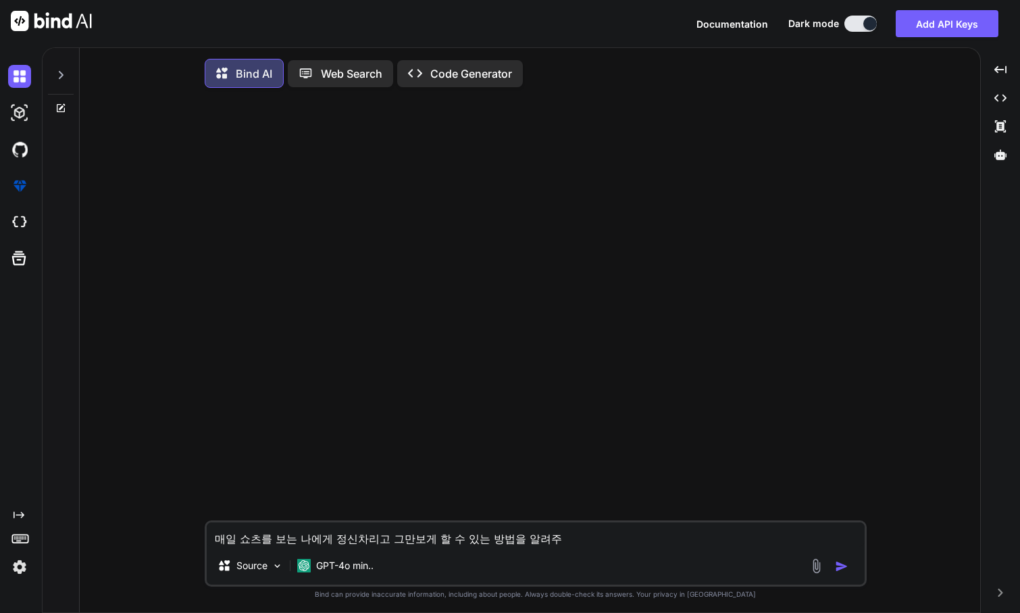
type textarea "x"
type textarea "매일 쇼츠를 보는 나에게 정신차리고 그만보게 할 수 있는 방법을 알려주느"
type textarea "x"
type textarea "매일 쇼츠를 보는 나에게 정신차리고 그만보게 할 수 있는 방법을 알려주는"
type textarea "x"
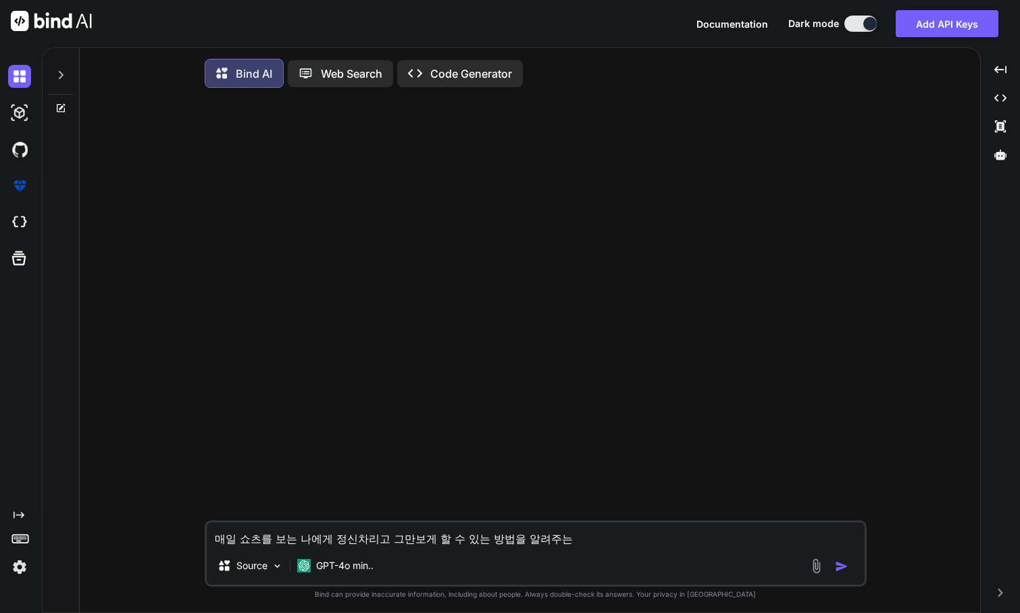
type textarea "매일 쇼츠를 보는 나에게 정신차리고 그만보게 할 수 있는 방법을 알려주는"
type textarea "x"
type textarea "매일 쇼츠를 보는 나에게 정신차리고 그만보게 할 수 있는 방법을 알려주는 ㅇ"
type textarea "x"
type textarea "매일 쇼츠를 보는 나에게 정신차리고 그만보게 할 수 있는 방법을 알려주는 우"
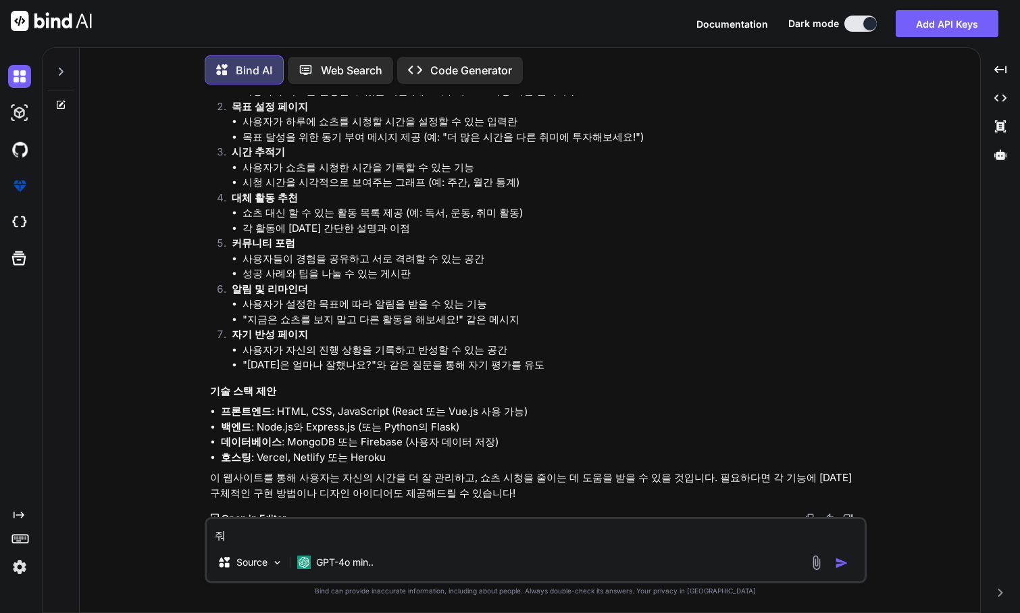
scroll to position [194, 0]
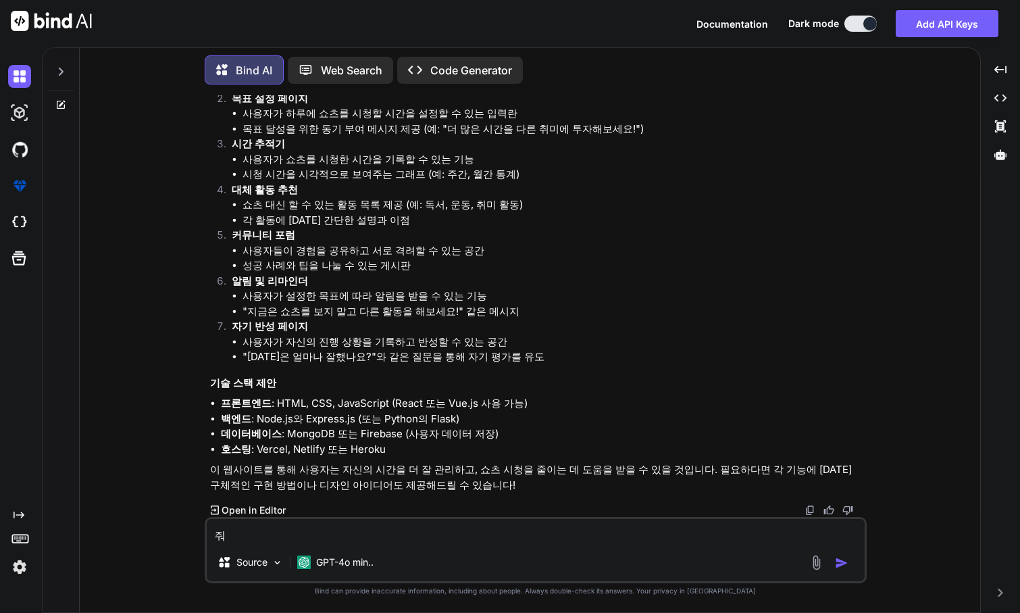
click at [382, 537] on textarea "줘" at bounding box center [536, 531] width 658 height 24
